Goal: Transaction & Acquisition: Register for event/course

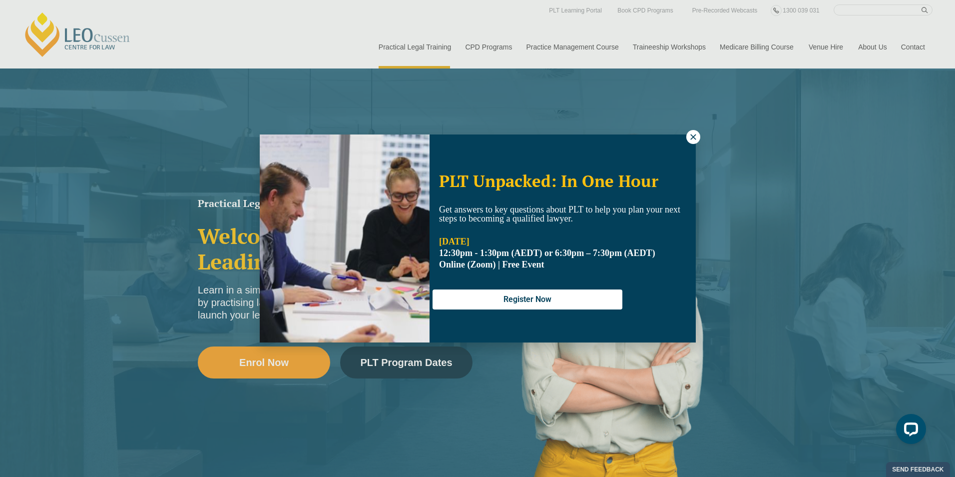
click at [398, 367] on div "PLT Unpacked: In One Hour Get answers to key questions about PLT to help you pl…" at bounding box center [477, 238] width 955 height 477
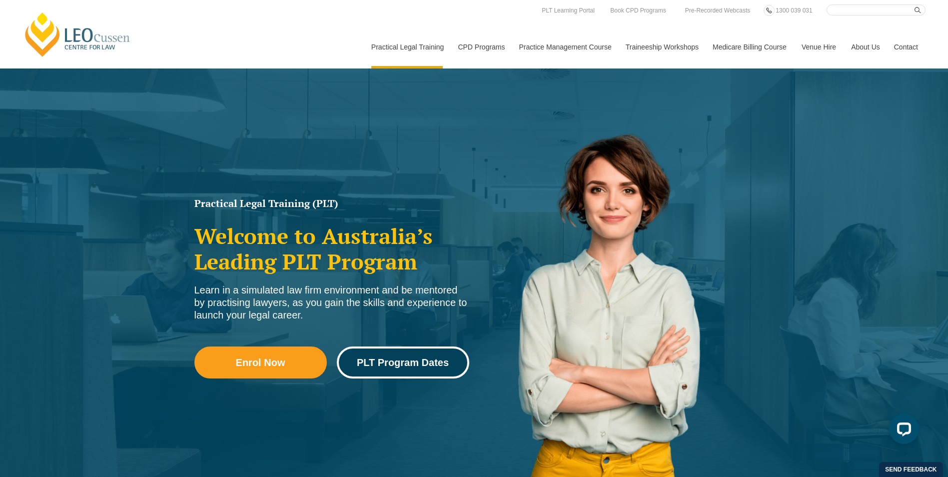
click at [392, 366] on span "PLT Program Dates" at bounding box center [403, 362] width 92 height 10
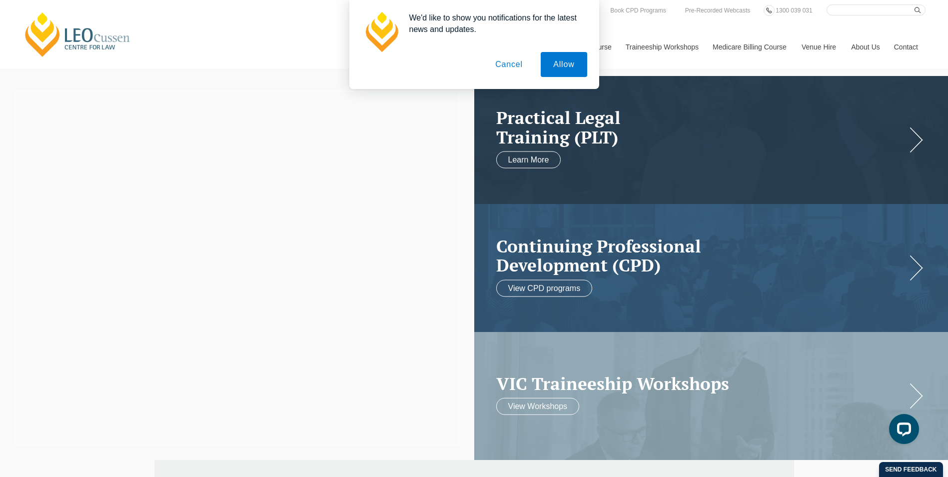
click at [501, 64] on button "Cancel" at bounding box center [509, 64] width 52 height 25
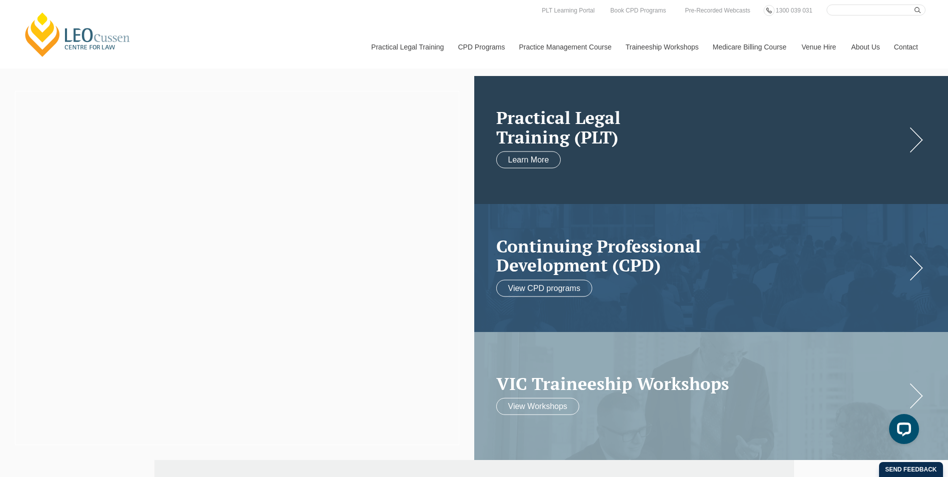
click at [636, 152] on link at bounding box center [711, 140] width 474 height 128
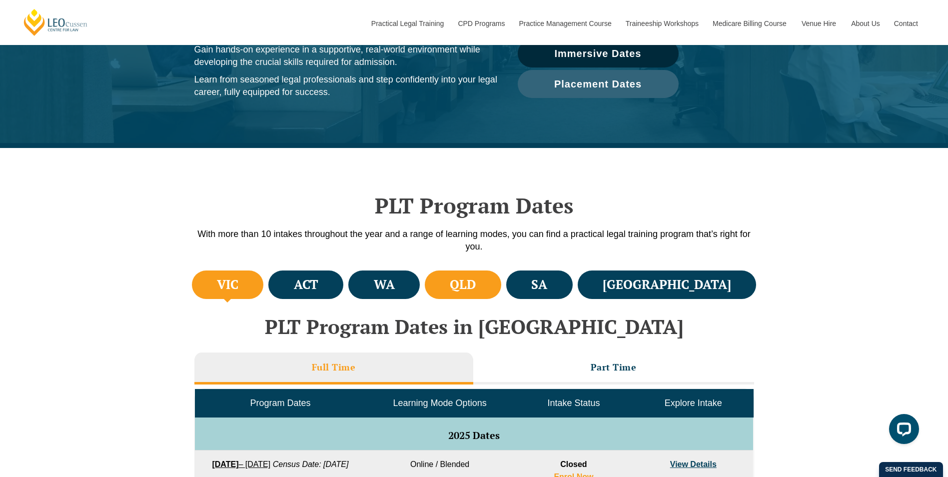
click at [501, 292] on li "QLD" at bounding box center [463, 284] width 76 height 28
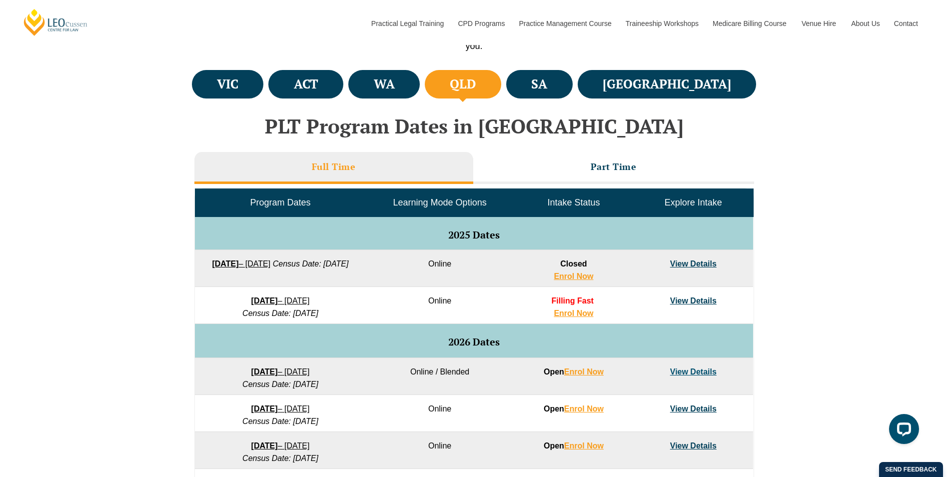
scroll to position [400, 0]
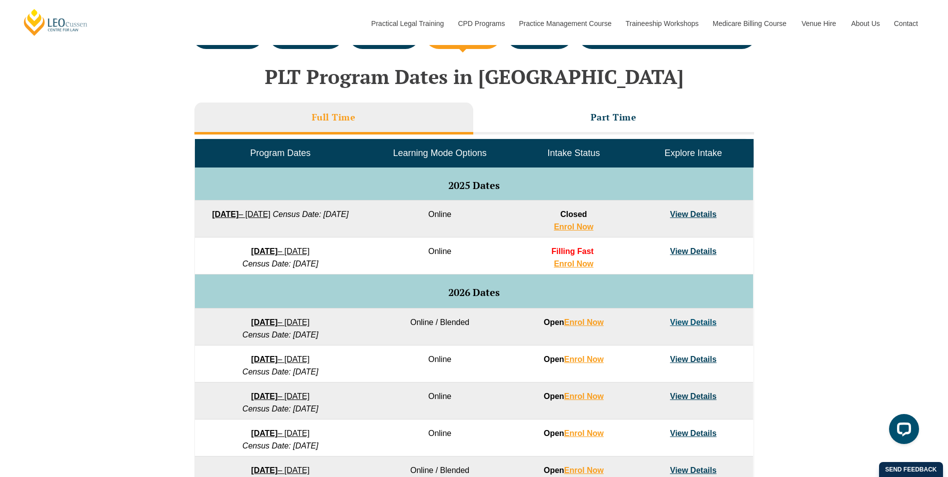
click at [684, 323] on link "View Details" at bounding box center [693, 322] width 46 height 8
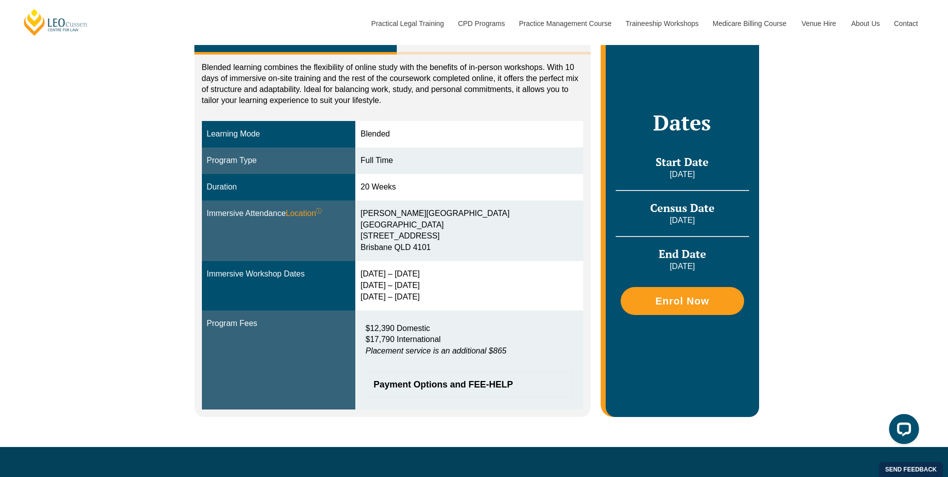
scroll to position [150, 0]
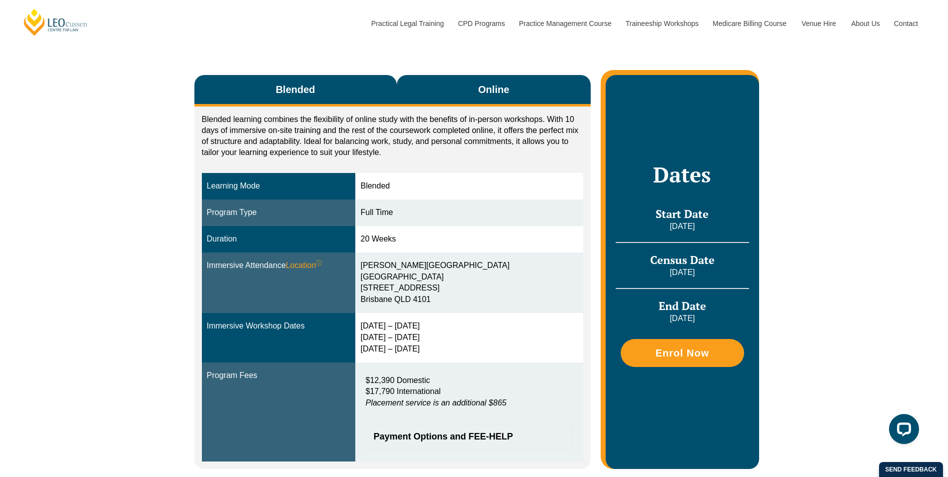
click at [455, 92] on button "Online" at bounding box center [494, 90] width 194 height 31
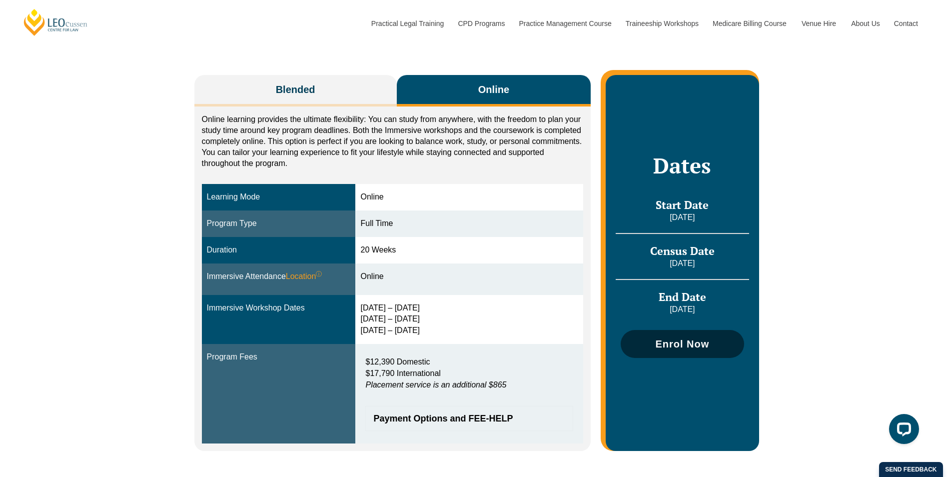
click at [696, 345] on span "Enrol Now" at bounding box center [682, 344] width 54 height 10
